Goal: Information Seeking & Learning: Compare options

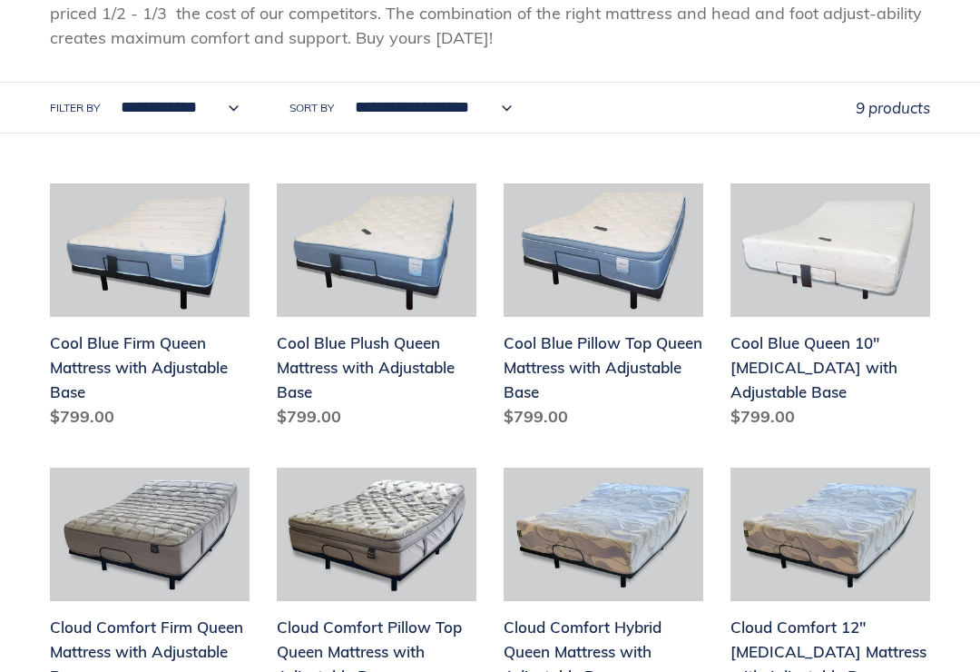
scroll to position [358, 0]
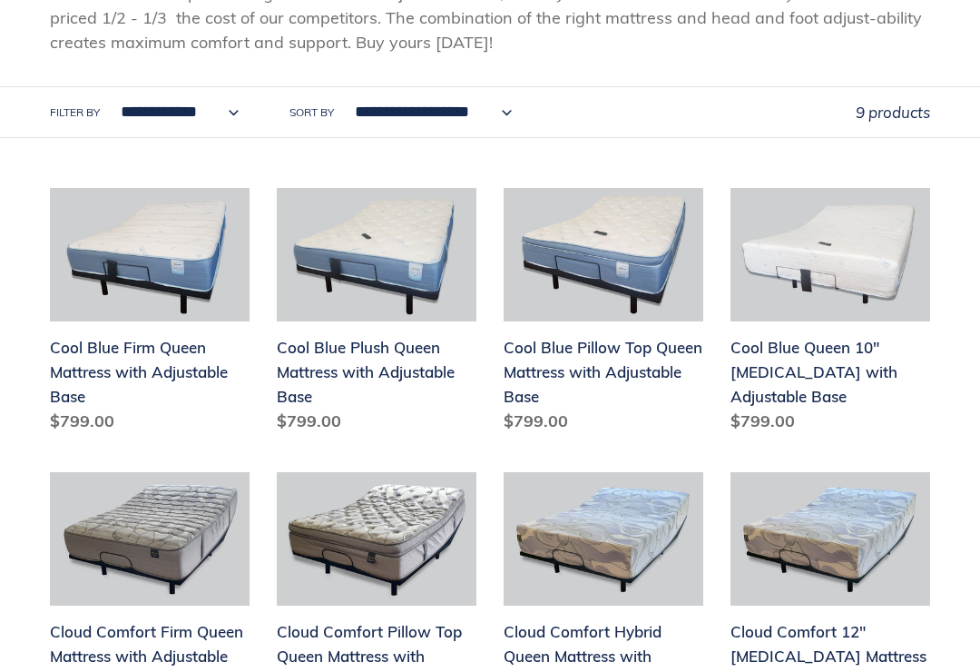
click at [585, 353] on link "Cool Blue Pillow Top Queen Mattress with Adjustable Base" at bounding box center [604, 314] width 200 height 252
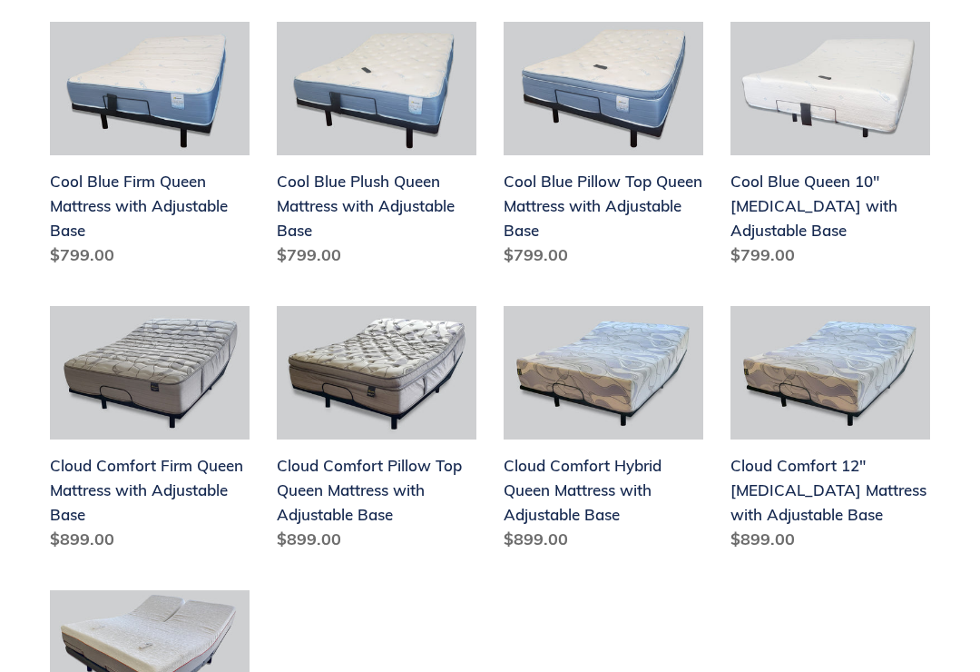
scroll to position [524, 0]
click at [384, 479] on link "Cloud Comfort Pillow Top Queen Mattress with Adjustable Base" at bounding box center [377, 432] width 200 height 252
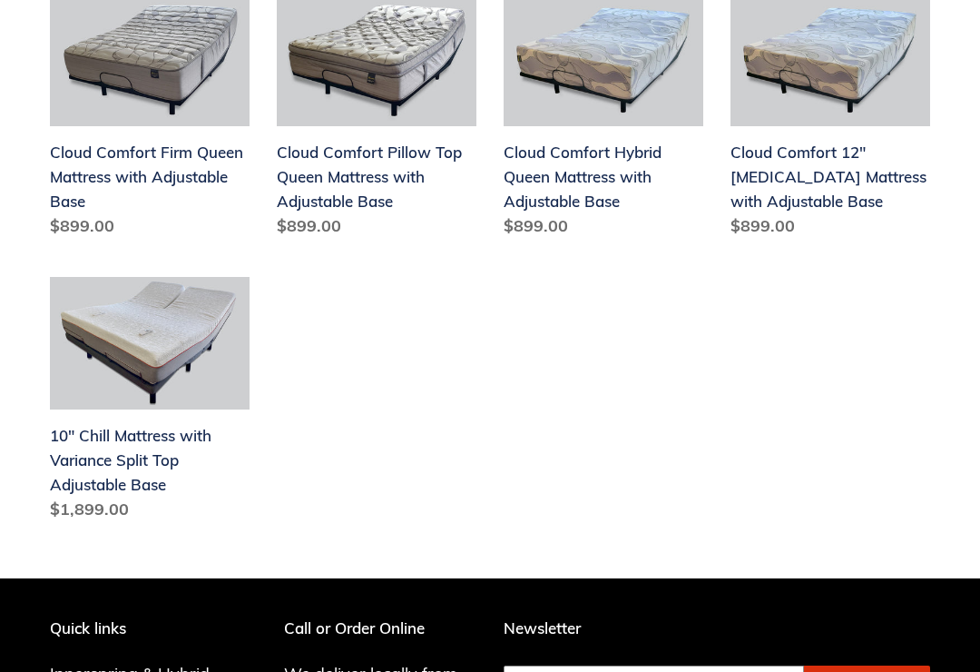
scroll to position [827, 0]
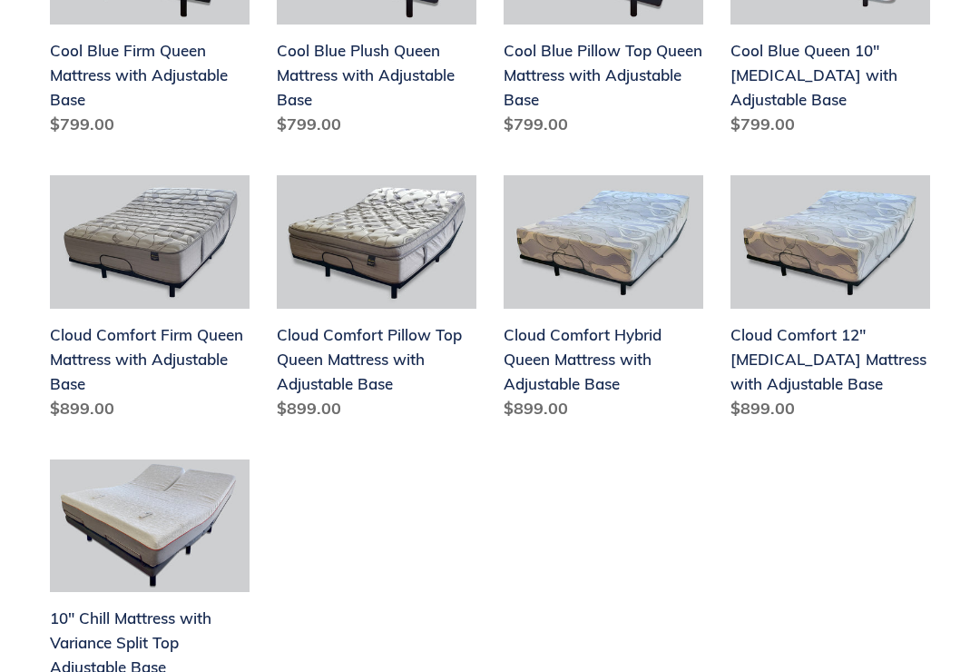
click at [807, 484] on ul "Cool Blue Firm Queen Mattress with Adjustable Base Cool Blue Firm Queen Mattres…" at bounding box center [477, 316] width 908 height 851
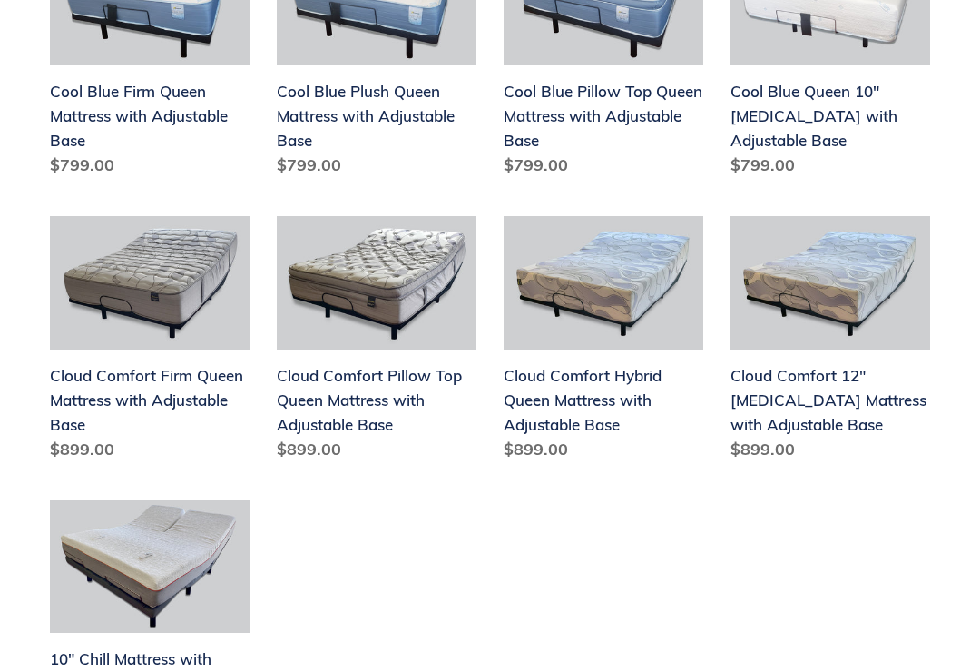
scroll to position [606, 0]
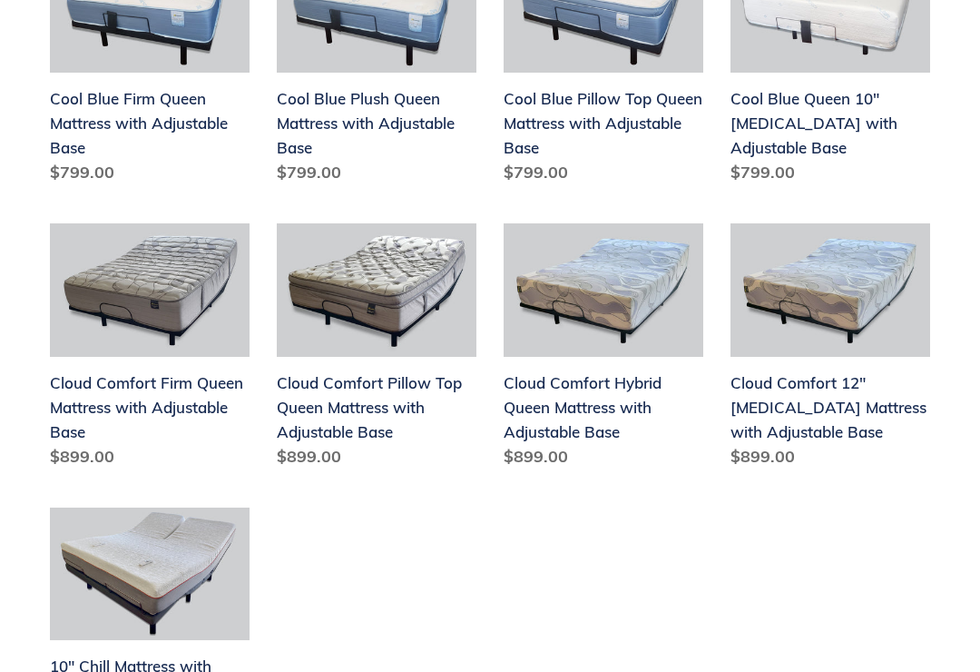
click at [152, 407] on link "Cloud Comfort Firm Queen Mattress with Adjustable Base" at bounding box center [150, 349] width 200 height 252
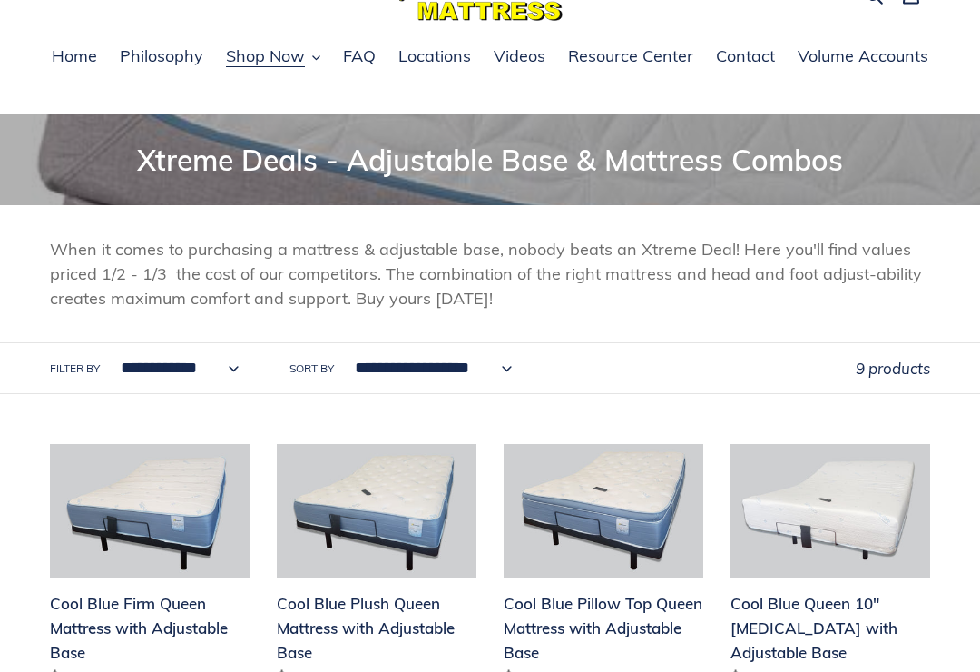
scroll to position [0, 0]
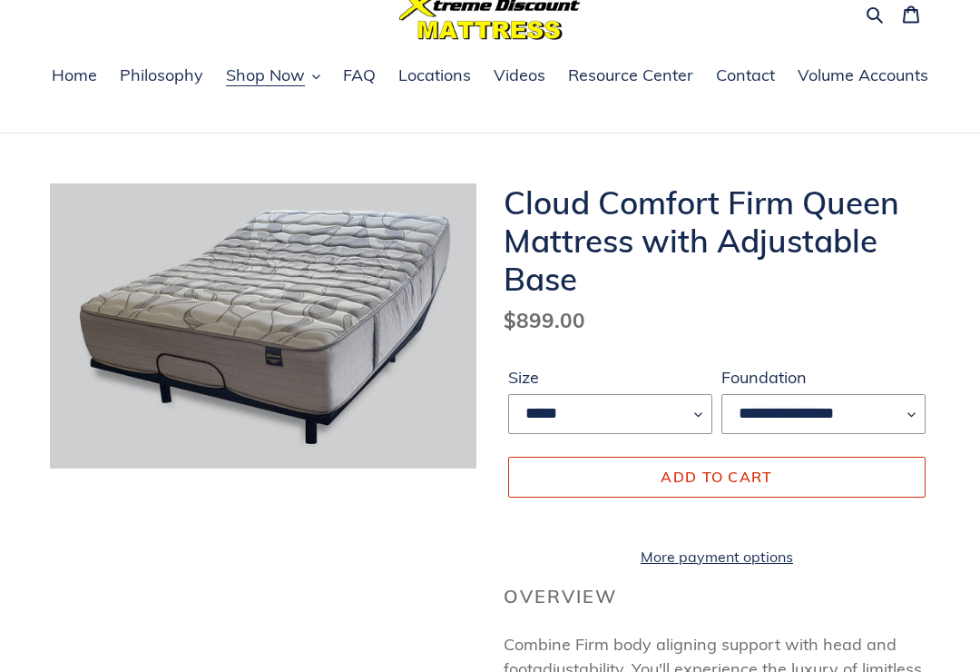
scroll to position [57, 0]
